Goal: Transaction & Acquisition: Download file/media

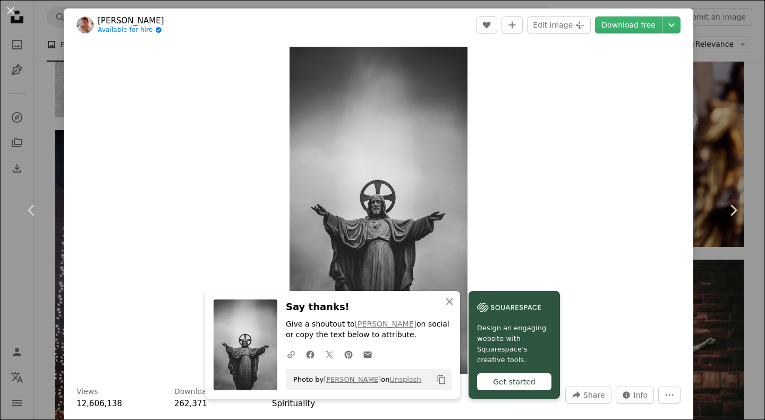
scroll to position [731, 0]
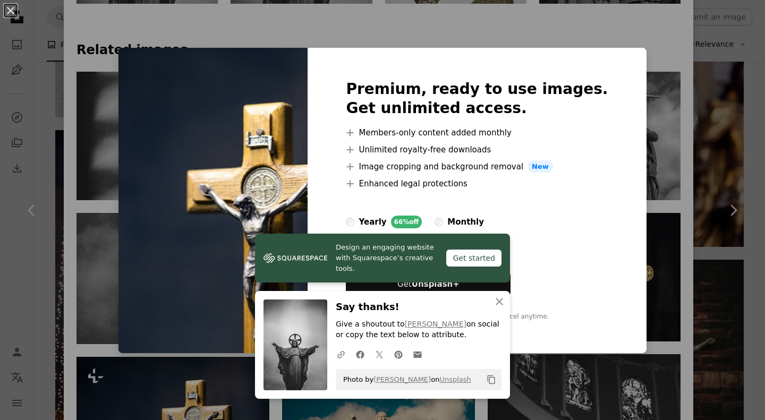
click at [653, 204] on div "An X shape Premium, ready to use images. Get unlimited access. A plus sign Memb…" at bounding box center [382, 210] width 765 height 420
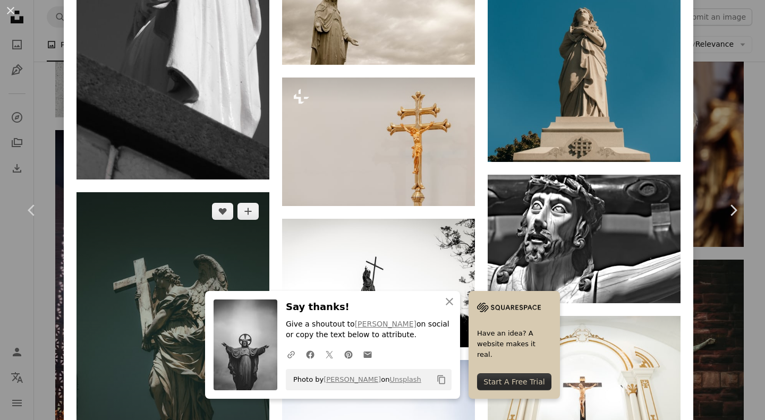
scroll to position [2498, 0]
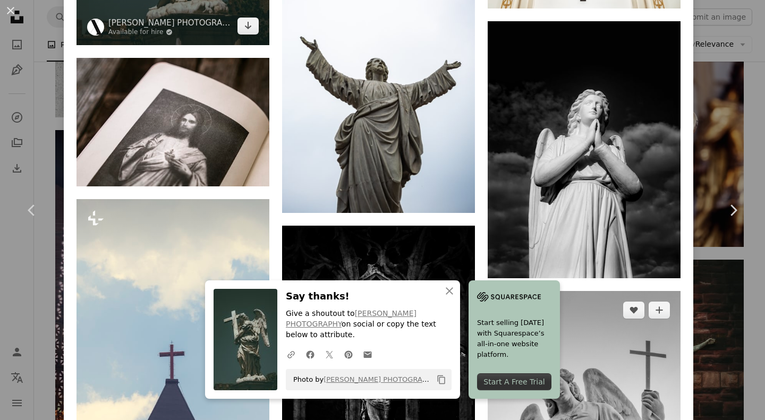
scroll to position [2934, 0]
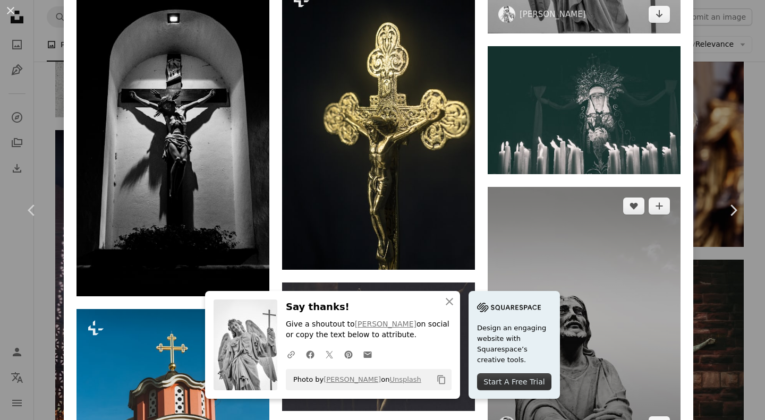
scroll to position [3480, 0]
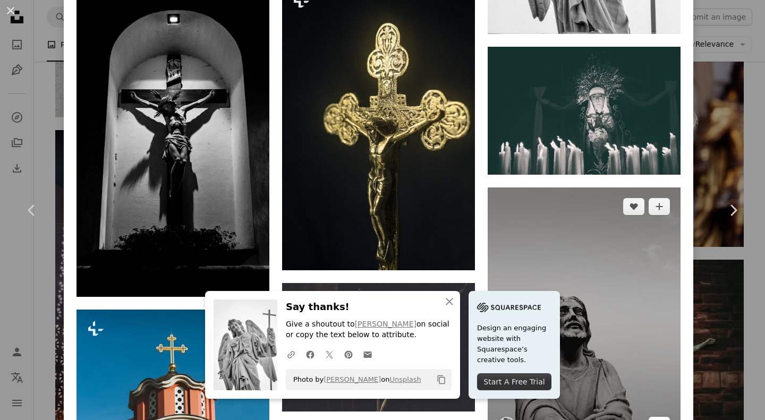
click at [649, 417] on link "Arrow pointing down" at bounding box center [659, 425] width 21 height 17
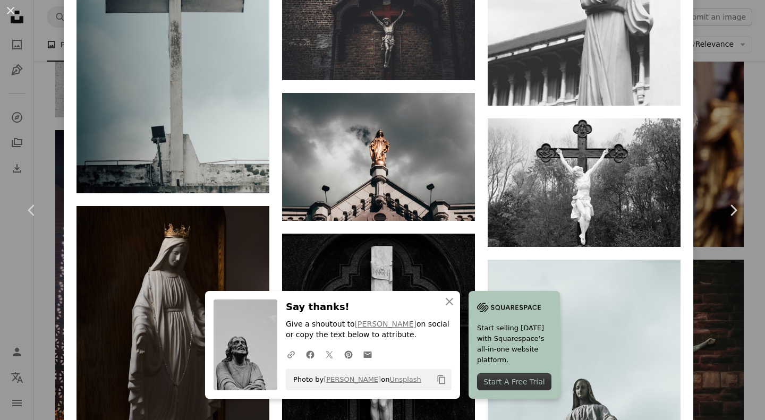
scroll to position [7906, 0]
